Goal: Book appointment/travel/reservation

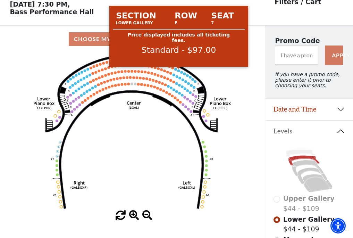
scroll to position [32, 0]
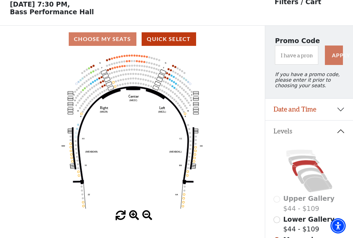
scroll to position [32, 0]
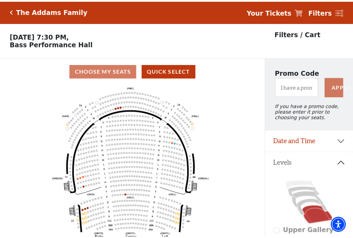
scroll to position [32, 0]
